Goal: Information Seeking & Learning: Find specific fact

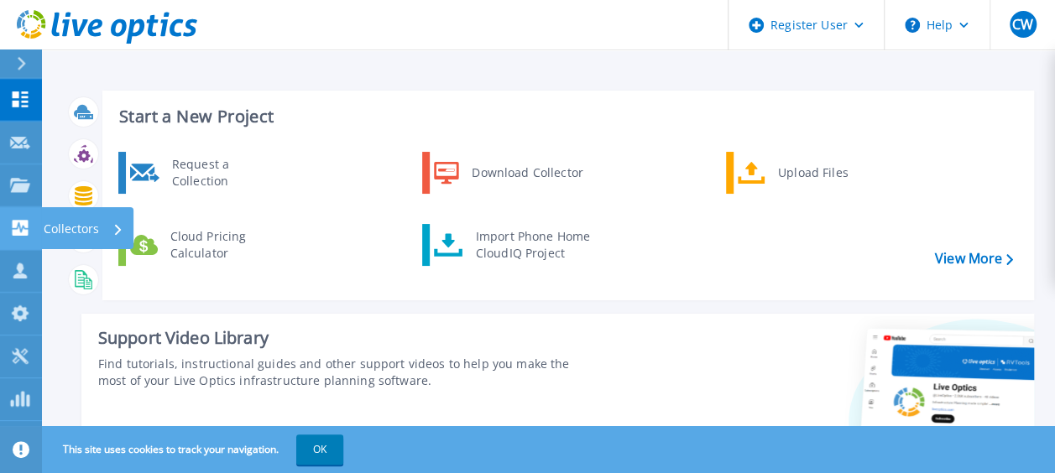
click at [115, 227] on icon at bounding box center [118, 229] width 7 height 11
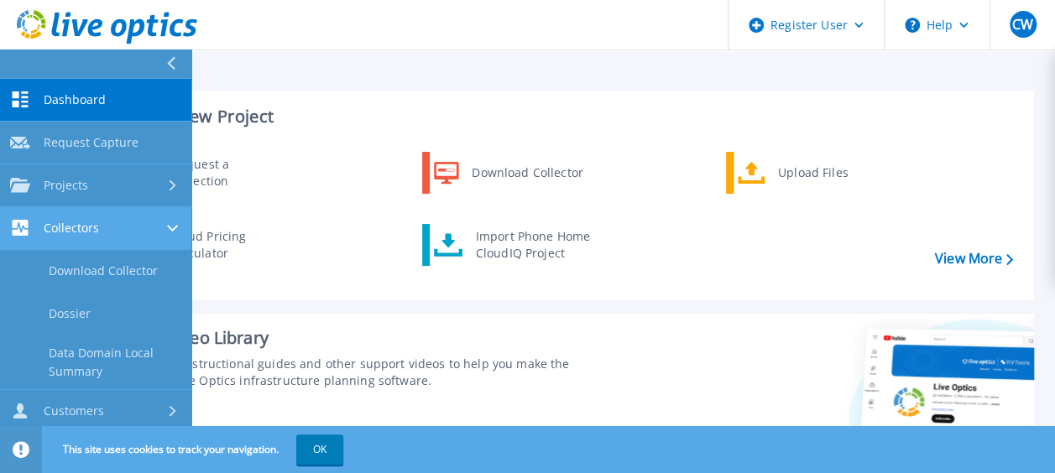
scroll to position [84, 0]
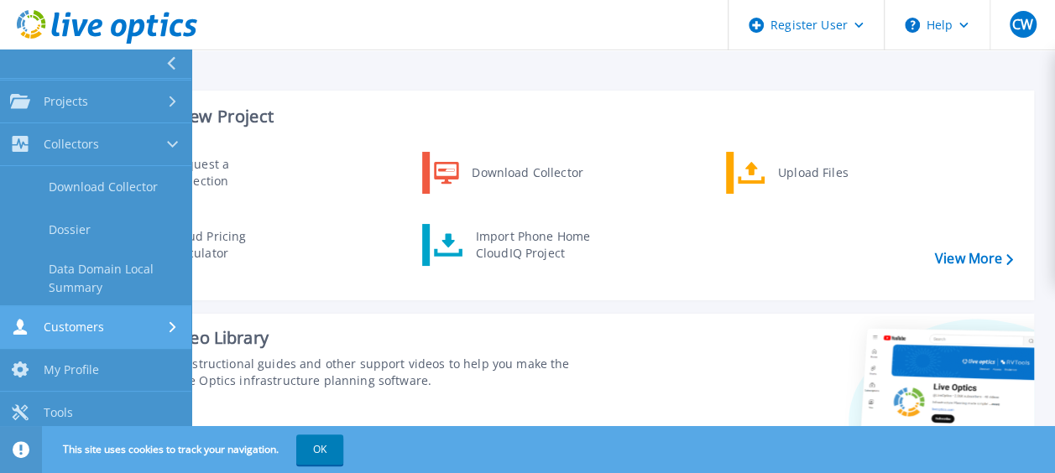
click at [171, 328] on icon at bounding box center [172, 326] width 7 height 11
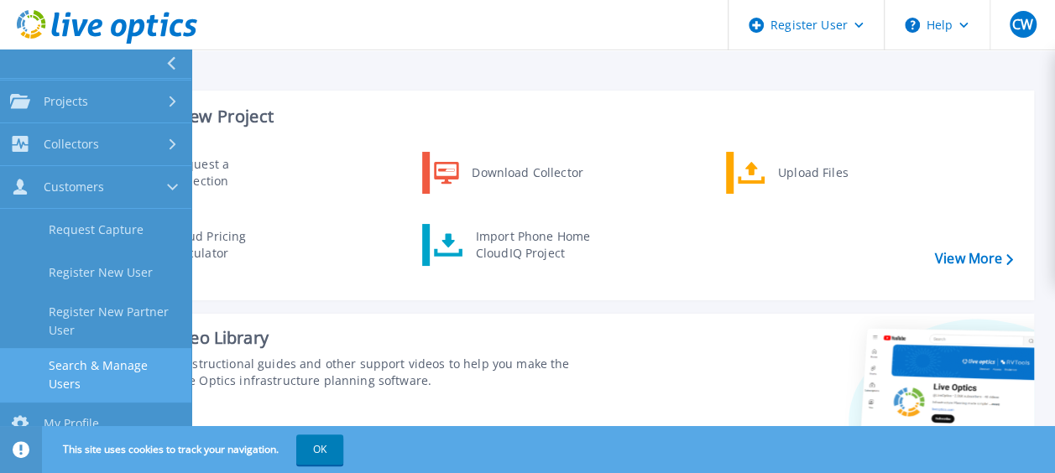
click at [112, 361] on link "Search & Manage Users" at bounding box center [95, 375] width 191 height 54
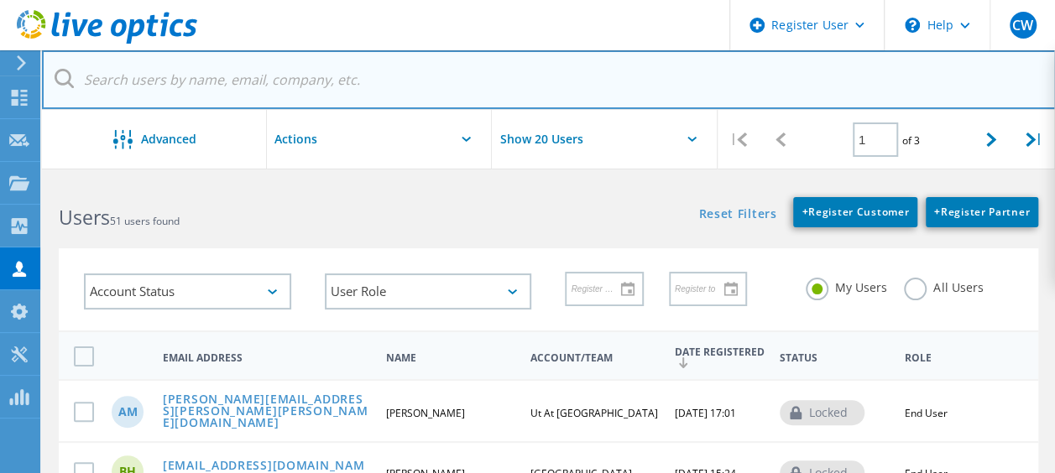
click at [263, 81] on input "text" at bounding box center [549, 79] width 1014 height 59
paste input "lawrence.crabb@uttyler.edu"
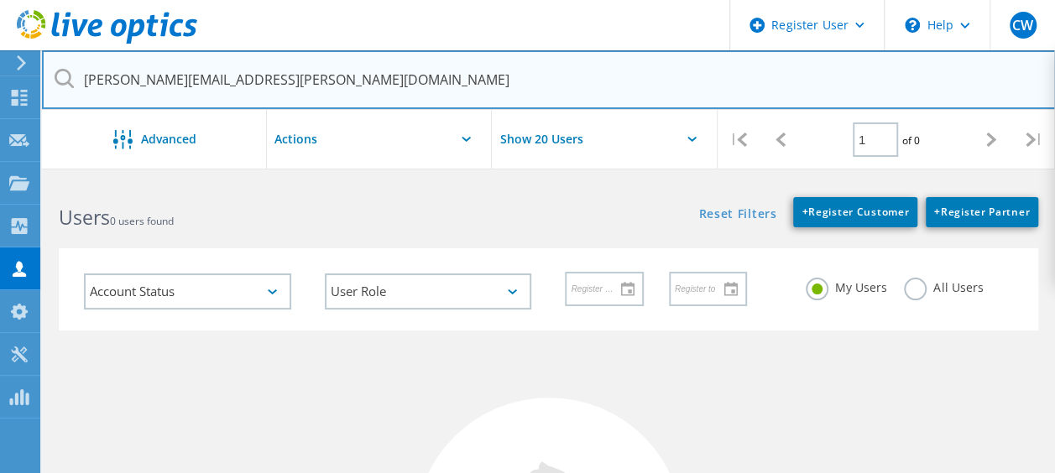
type input "lawrence.crabb@uttyler.edu"
click at [324, 84] on input "lawrence.crabb@uttyler.edu" at bounding box center [549, 79] width 1014 height 59
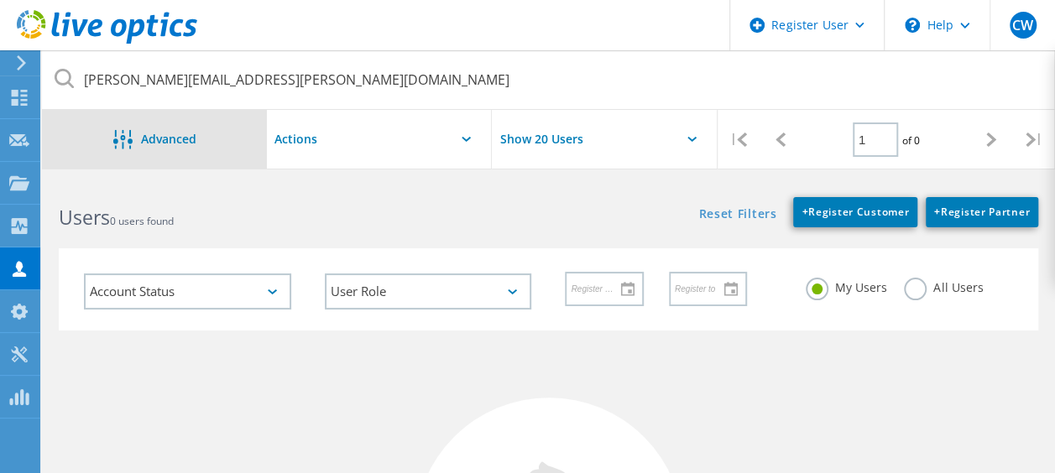
click at [141, 139] on span "Advanced" at bounding box center [168, 139] width 55 height 12
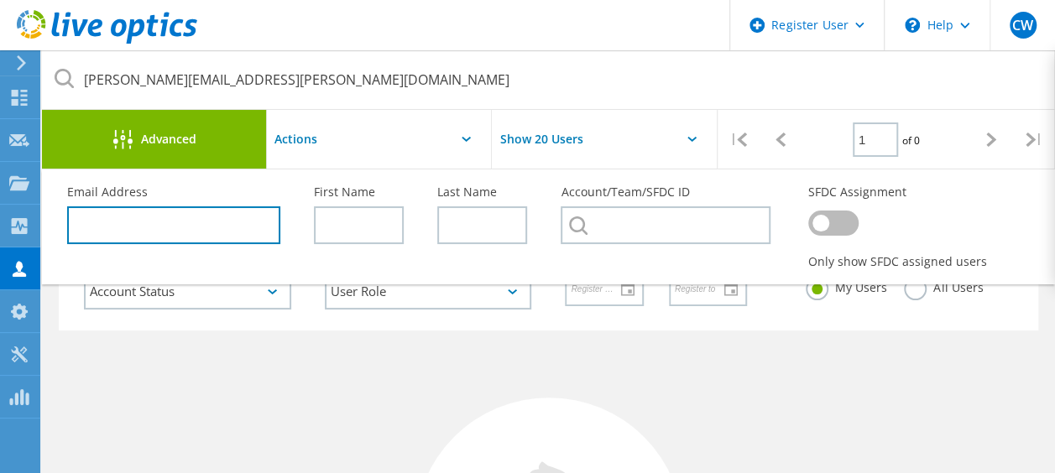
click at [109, 229] on input "text" at bounding box center [173, 225] width 213 height 38
paste input "lawrence.crabb@uttyler.edu"
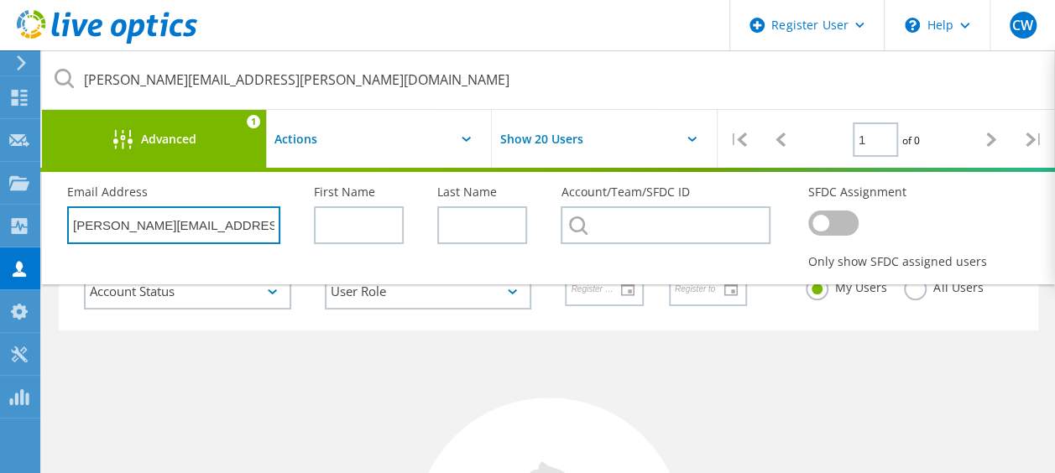
type input "lawrence.crabb@uttyler.edu"
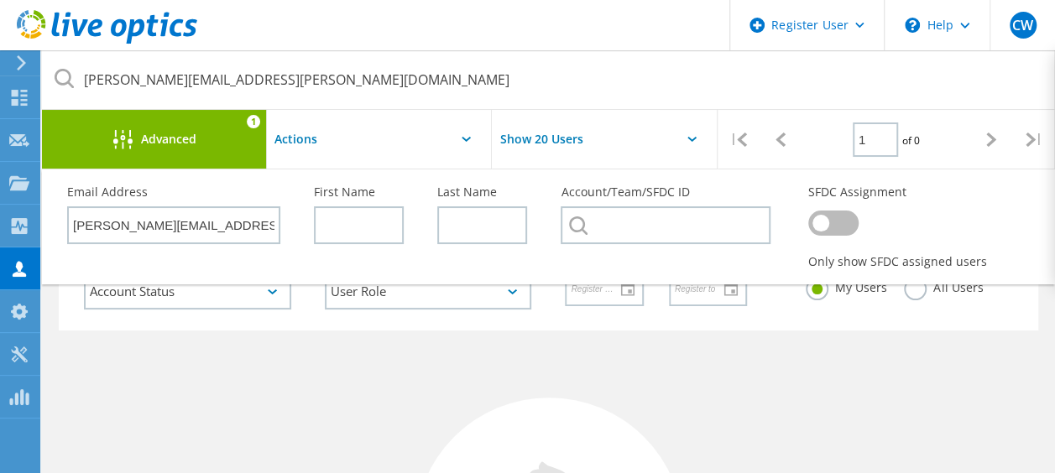
click at [691, 137] on icon at bounding box center [691, 139] width 9 height 5
click at [558, 133] on input "Show 20 Users" at bounding box center [576, 139] width 168 height 59
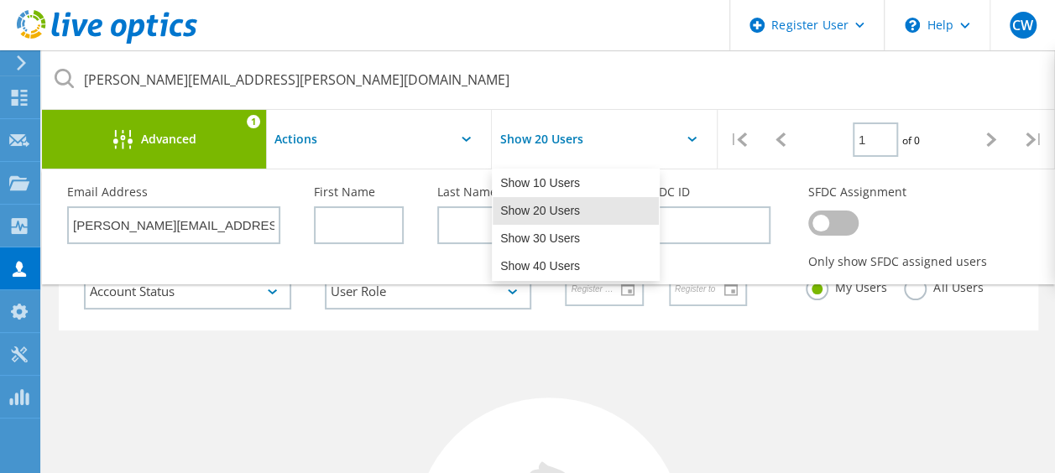
click at [558, 133] on input "Show 20 Users" at bounding box center [576, 139] width 168 height 59
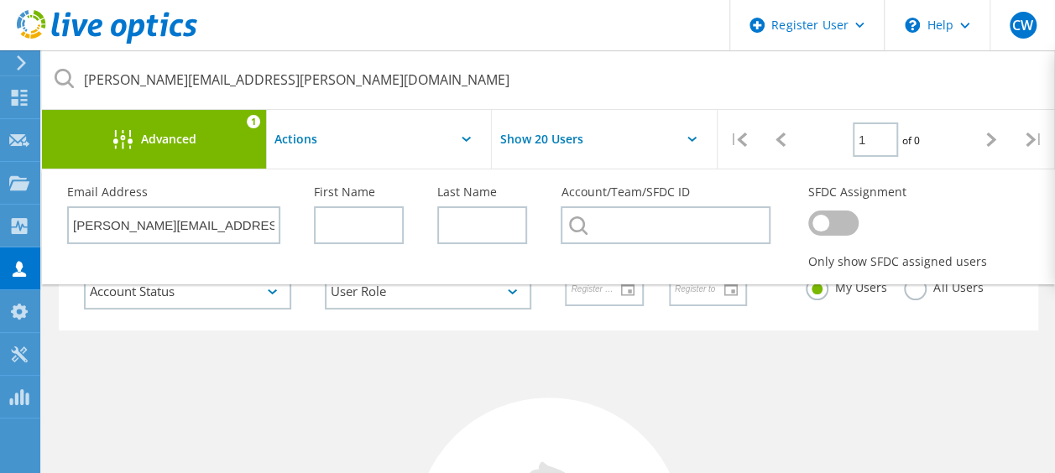
click at [341, 22] on header "Register User \n Help Explore Helpful Articles Contact Support CW Dell User Chr…" at bounding box center [527, 25] width 1055 height 50
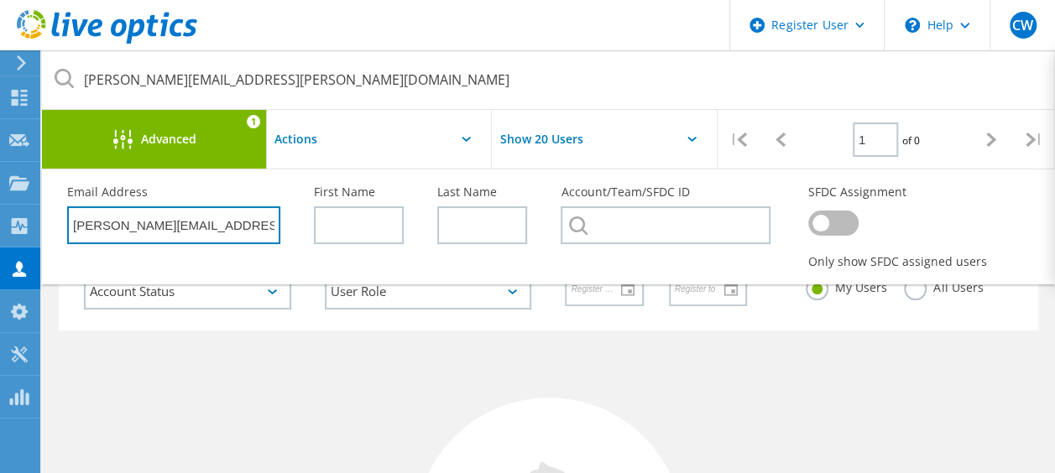
drag, startPoint x: 243, startPoint y: 223, endPoint x: -3, endPoint y: 201, distance: 247.7
click at [0, 201] on html "Register User \n Help Explore Helpful Articles Contact Support CW Dell User Chr…" at bounding box center [527, 420] width 1055 height 840
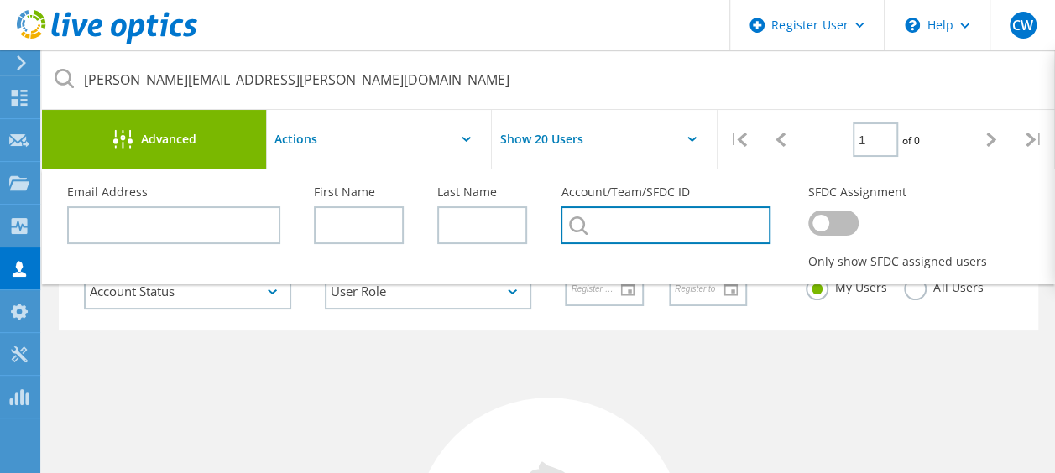
click at [632, 222] on input "text" at bounding box center [664, 225] width 209 height 38
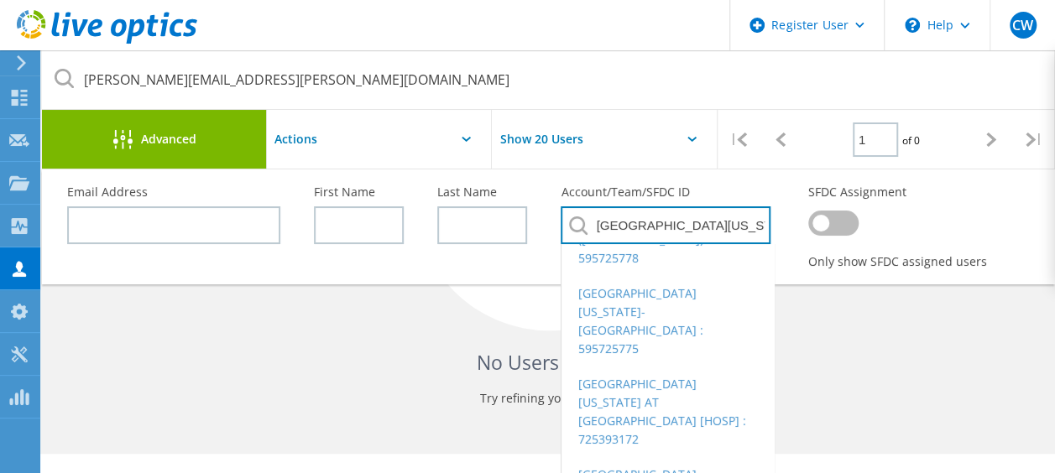
scroll to position [180, 0]
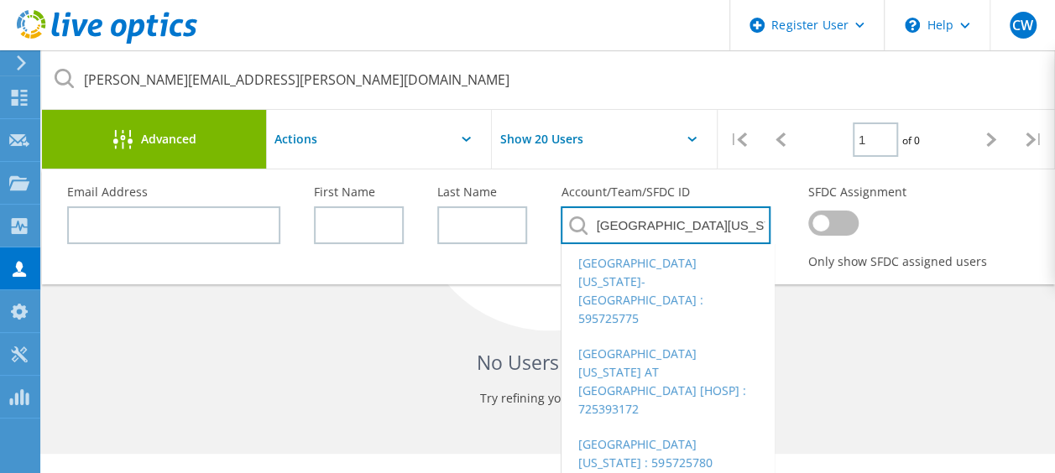
type input "university of texas"
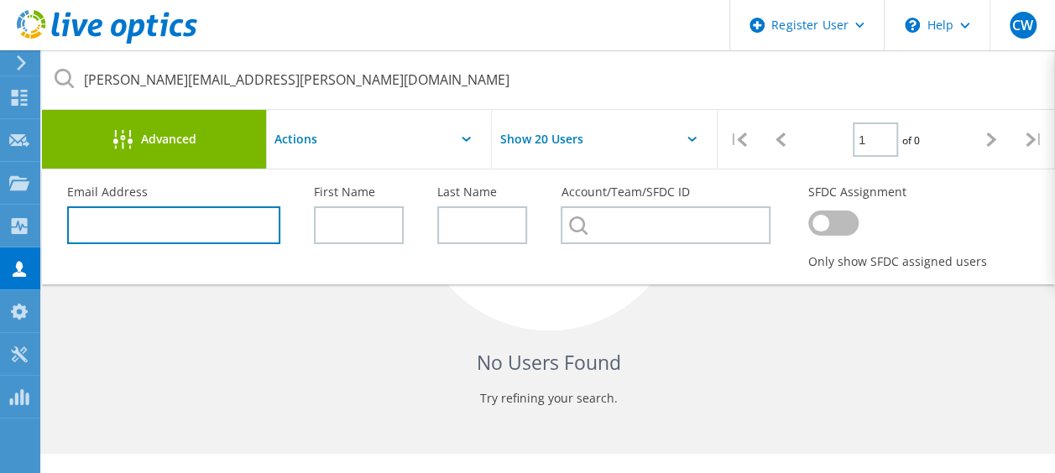
click at [171, 220] on input "text" at bounding box center [173, 225] width 213 height 38
paste input "Valerie.Crumley@uttyler.edu"
type input "Valerie.Crumley@uttyler.edu"
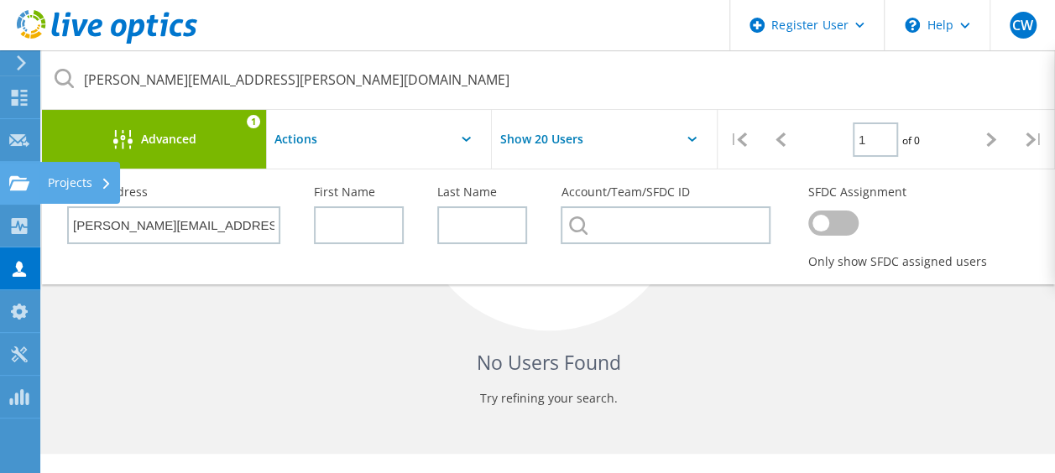
click at [76, 181] on div "Projects" at bounding box center [80, 183] width 64 height 12
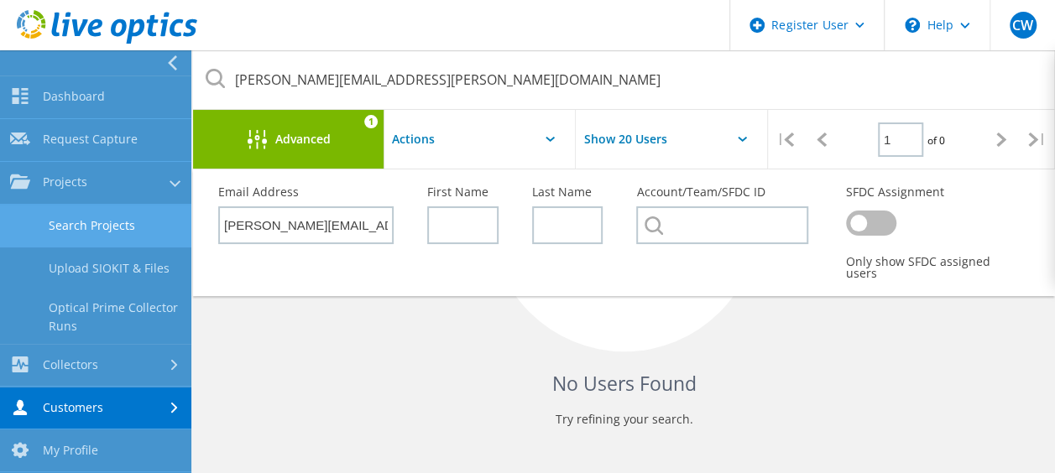
click at [89, 227] on link "Search Projects" at bounding box center [95, 226] width 191 height 43
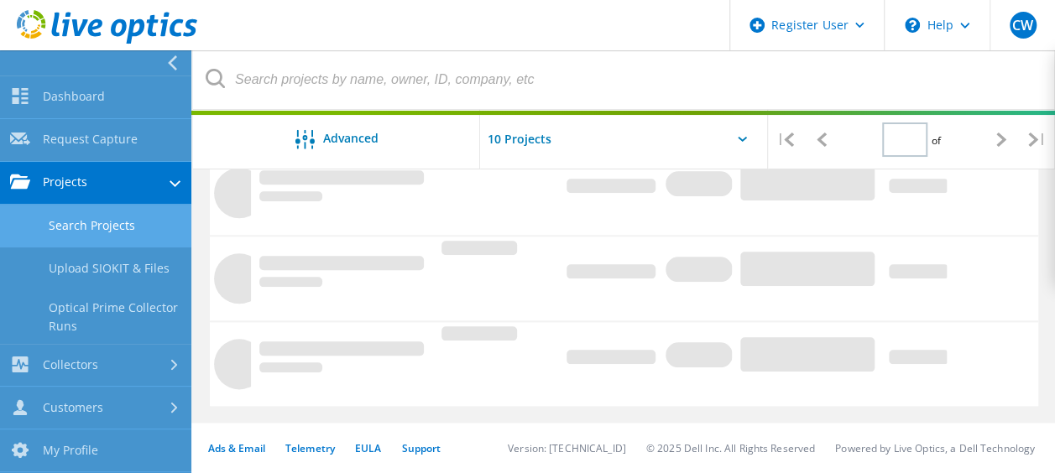
type input "1"
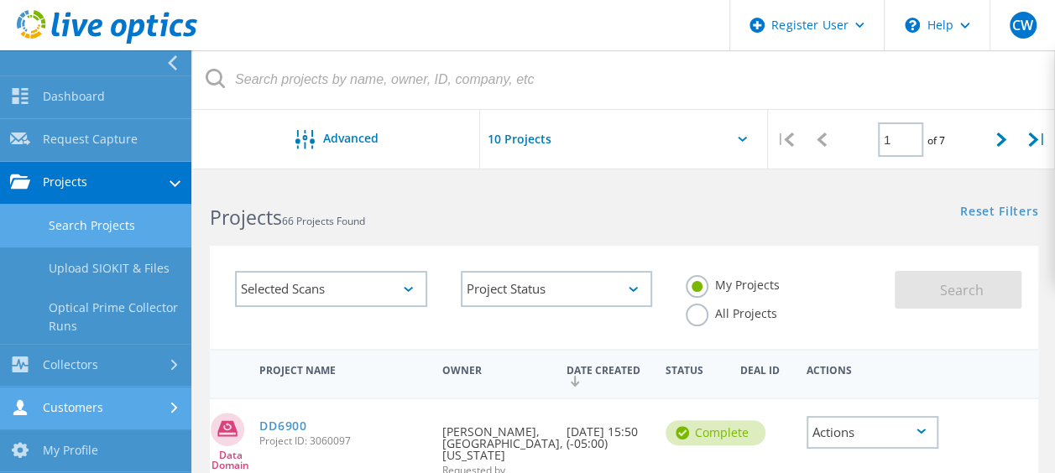
click at [171, 409] on use at bounding box center [174, 407] width 7 height 11
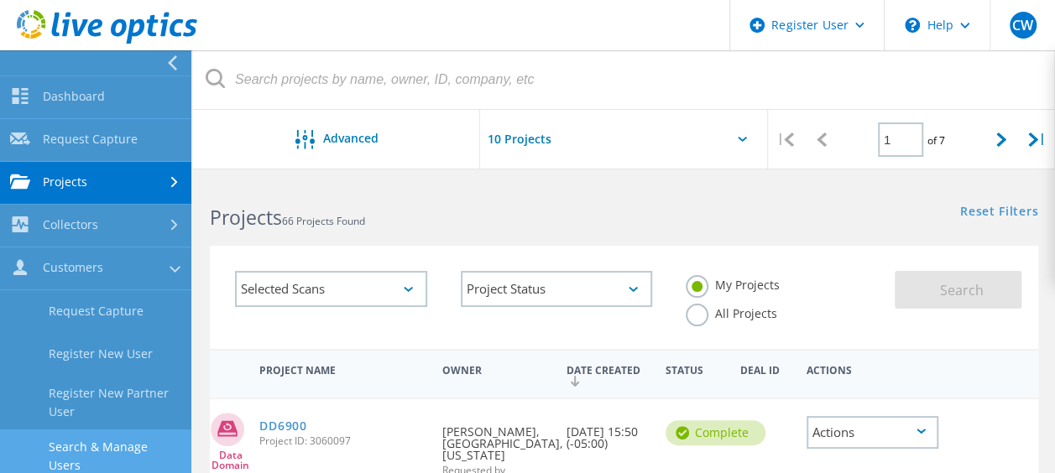
click at [90, 440] on link "Search & Manage Users" at bounding box center [95, 457] width 191 height 54
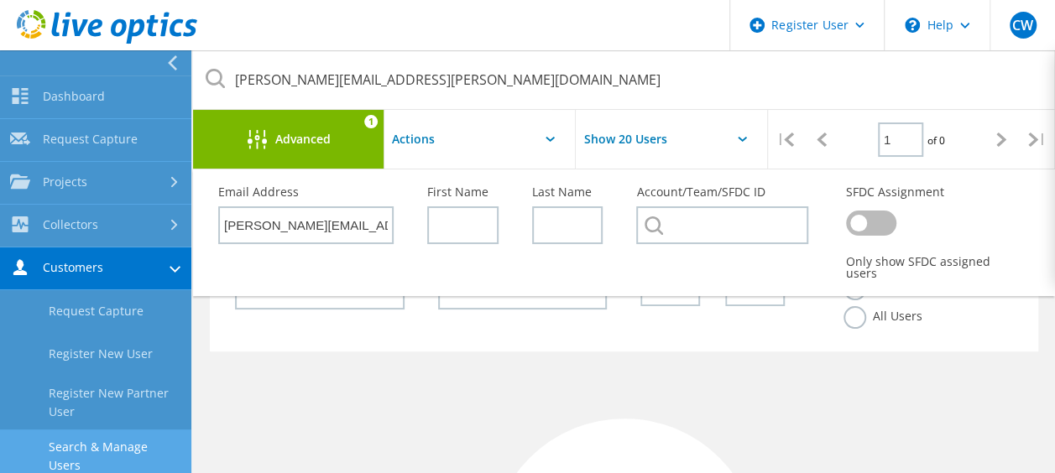
click at [456, 334] on div "Account Status Activated Pending Activation Pending Password Reset Activated No…" at bounding box center [624, 299] width 828 height 103
